Goal: Transaction & Acquisition: Purchase product/service

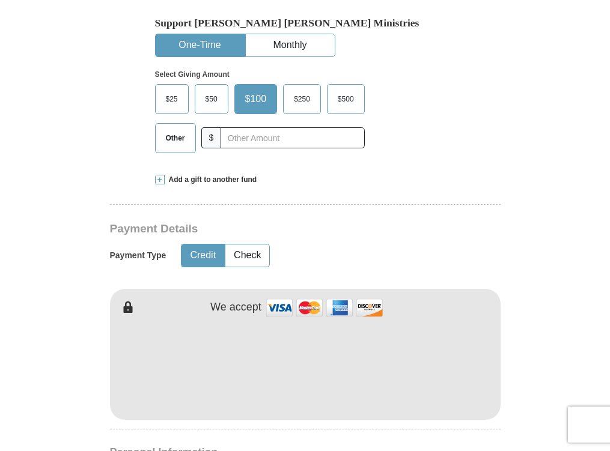
scroll to position [385, 0]
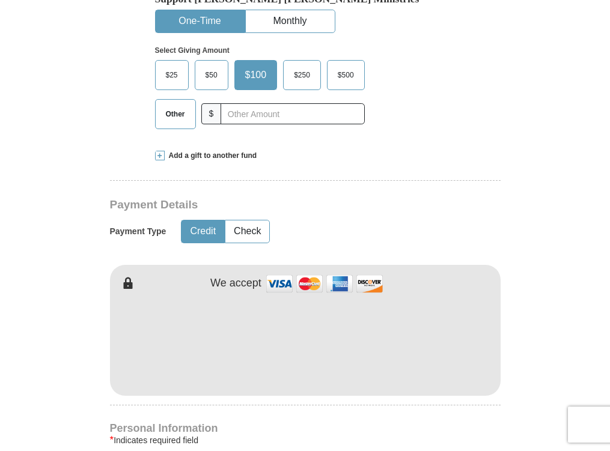
click at [60, 326] on form "Already have an account? Sign in for faster giving. Don't have an account? Crea…" at bounding box center [305, 385] width 565 height 1443
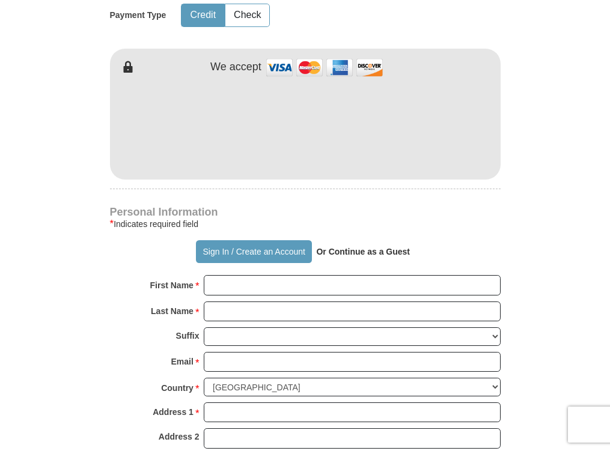
scroll to position [625, 0]
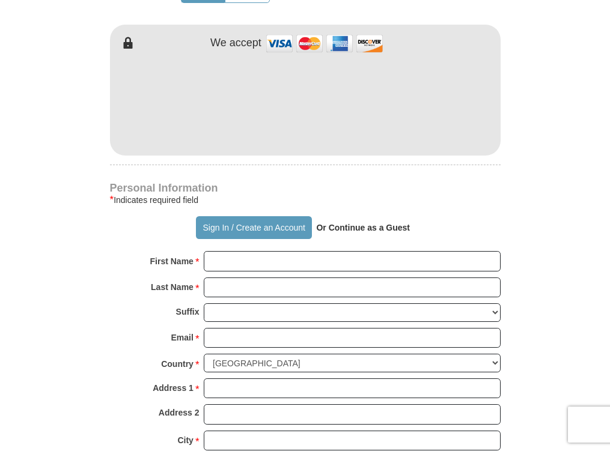
click at [397, 227] on strong "Or Continue as a Guest" at bounding box center [363, 228] width 94 height 10
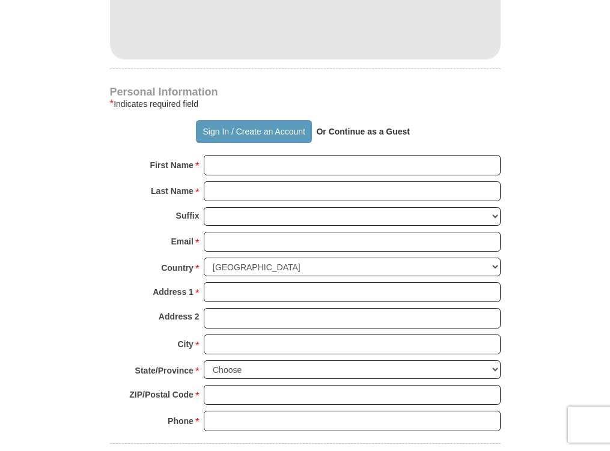
scroll to position [697, 0]
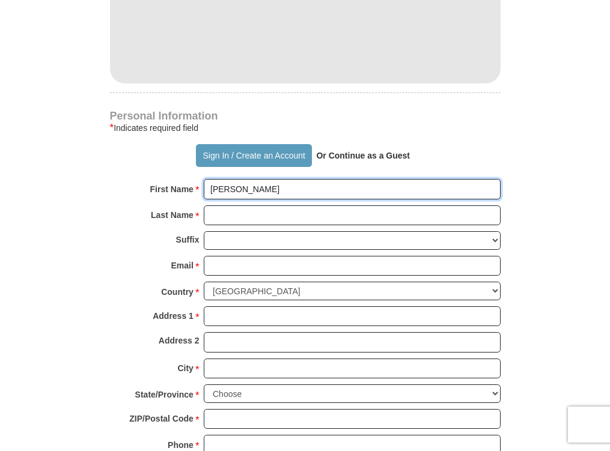
type input "[PERSON_NAME]"
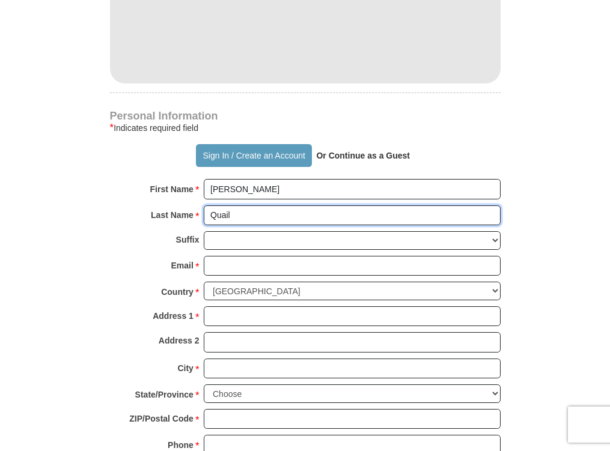
type input "Quail"
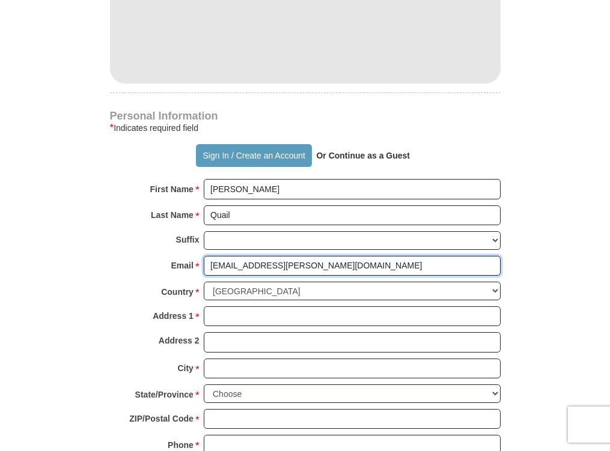
type input "[EMAIL_ADDRESS][PERSON_NAME][DOMAIN_NAME]"
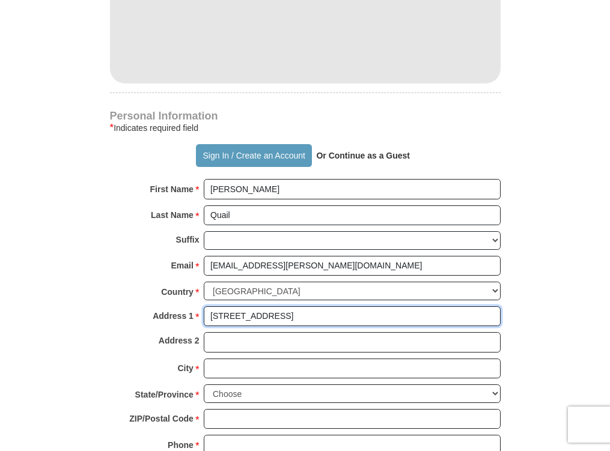
type input "[STREET_ADDRESS]"
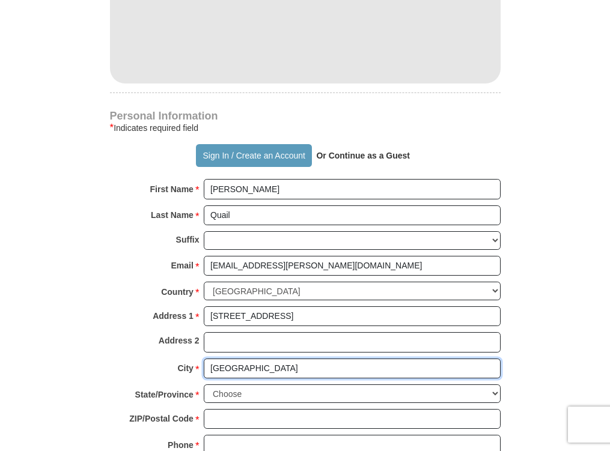
type input "[GEOGRAPHIC_DATA]"
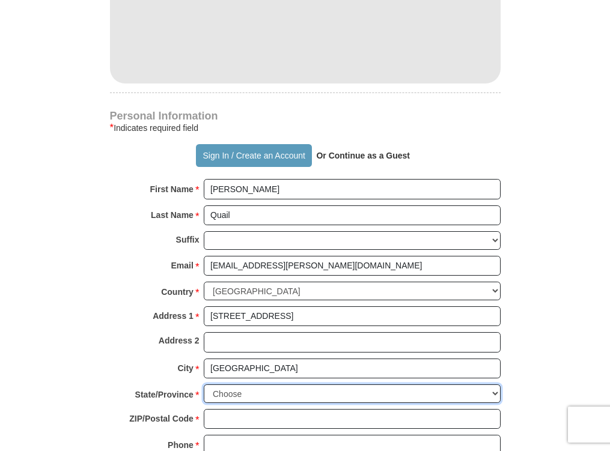
select select "SD"
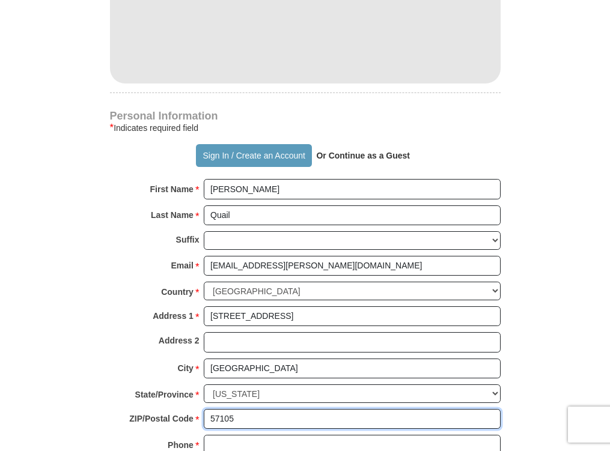
type input "57105"
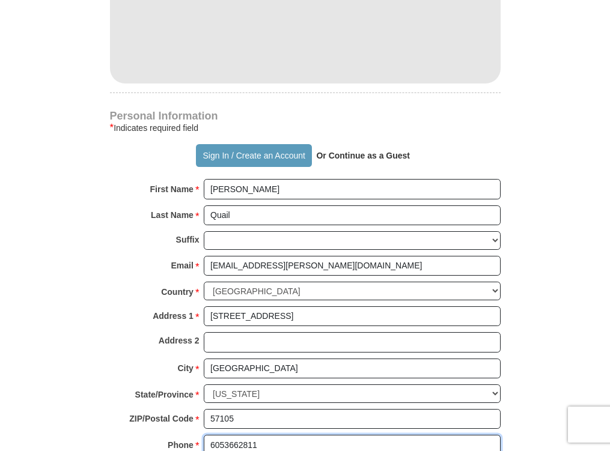
type input "6053662811"
click at [65, 327] on form "Already have an account? Sign in for faster giving. Don't have an account? Crea…" at bounding box center [305, 72] width 565 height 1443
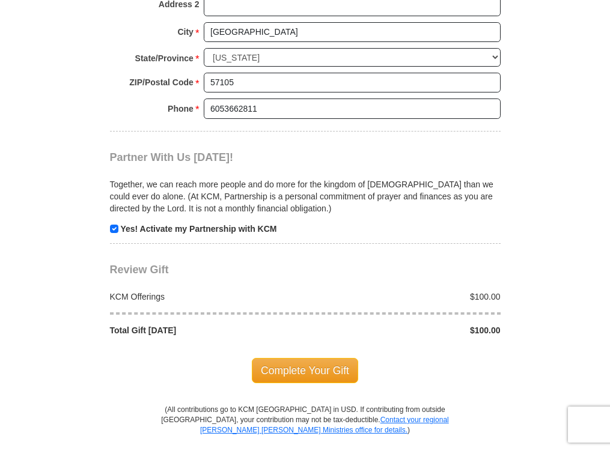
scroll to position [1058, 0]
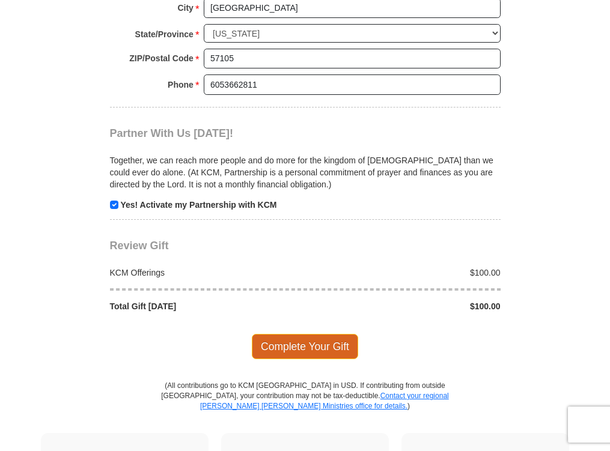
click at [290, 334] on span "Complete Your Gift" at bounding box center [305, 346] width 106 height 25
